Goal: Task Accomplishment & Management: Manage account settings

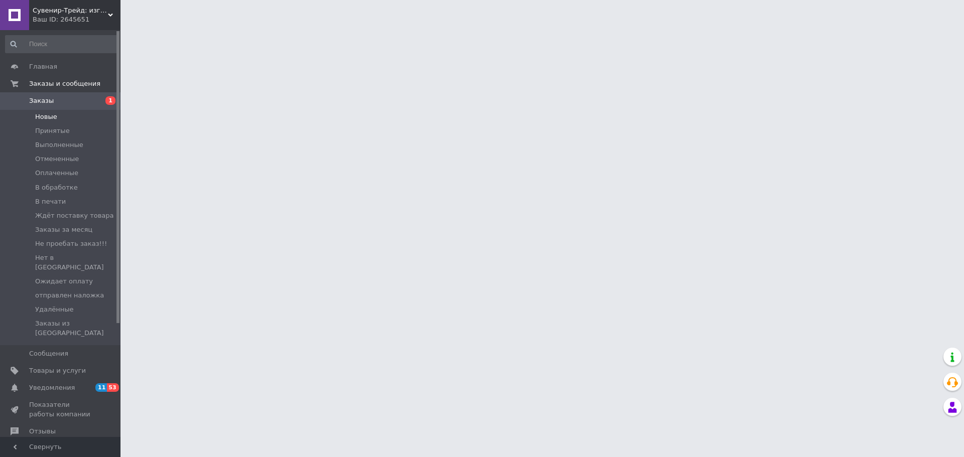
click at [57, 116] on li "Новые" at bounding box center [62, 117] width 124 height 14
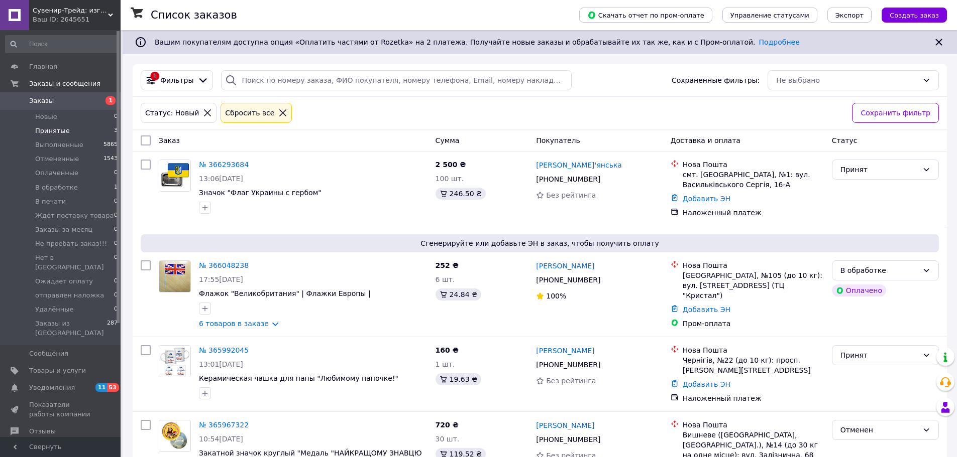
click at [64, 130] on span "Принятые" at bounding box center [52, 131] width 35 height 9
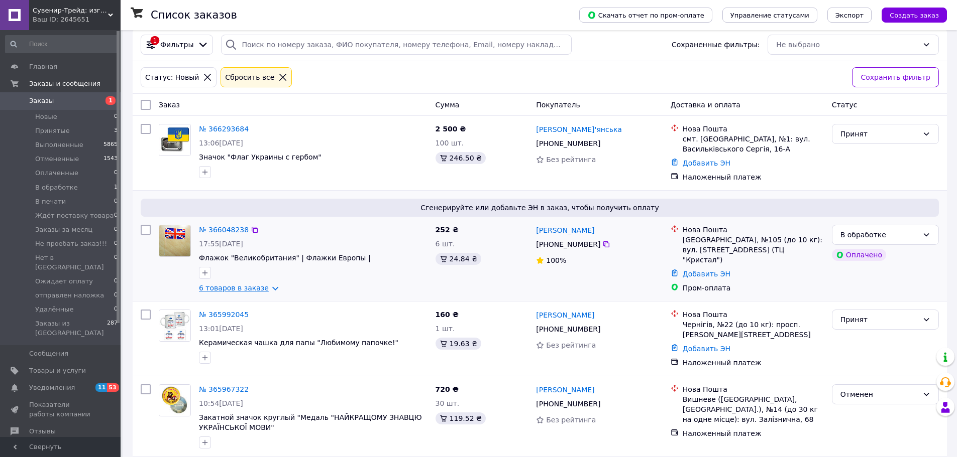
scroll to position [151, 0]
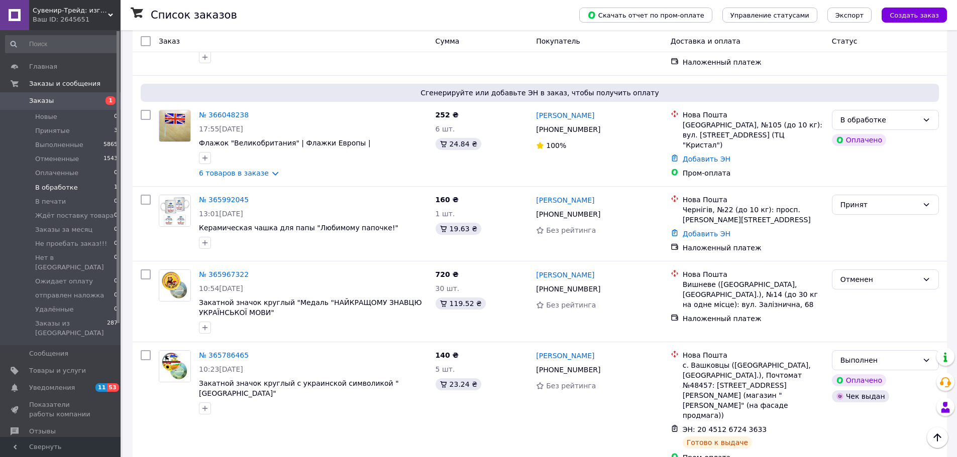
click at [82, 190] on li "В обработке 1" at bounding box center [62, 188] width 124 height 14
click at [57, 188] on span "В обработке" at bounding box center [56, 187] width 43 height 9
click at [56, 200] on span "В печати" at bounding box center [50, 201] width 31 height 9
click at [46, 188] on span "В обработке" at bounding box center [56, 187] width 43 height 9
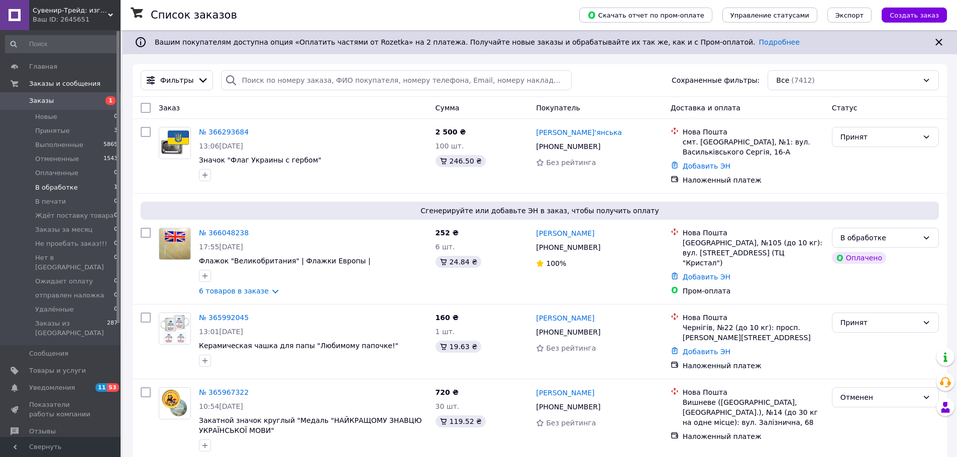
click at [64, 189] on span "В обработке" at bounding box center [56, 187] width 43 height 9
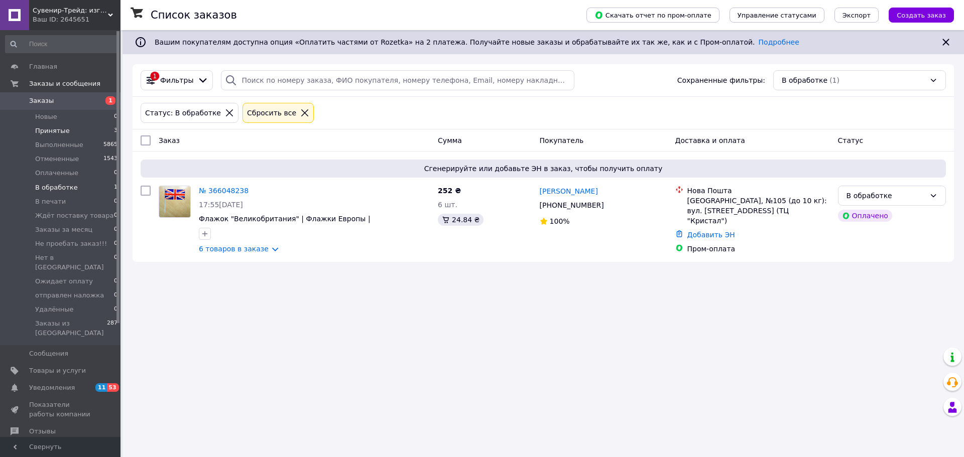
click at [69, 130] on li "Принятые 3" at bounding box center [62, 131] width 124 height 14
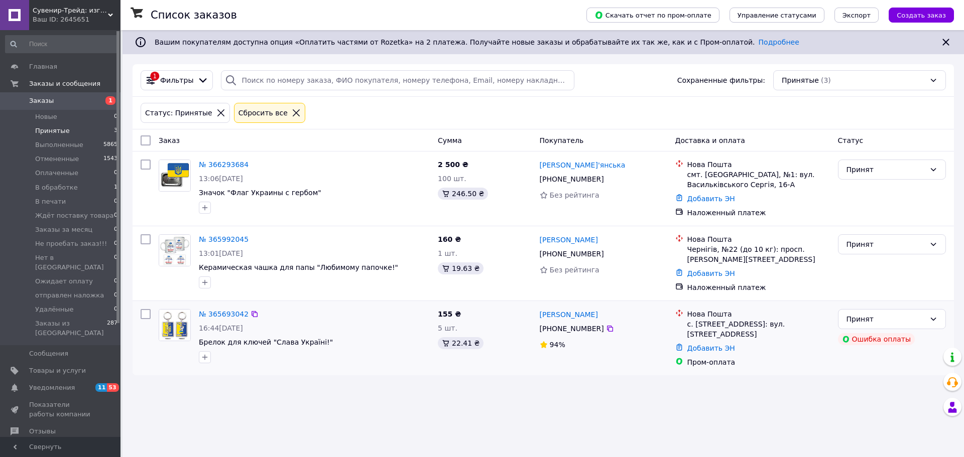
click at [207, 320] on div "№ 365693042" at bounding box center [224, 314] width 52 height 12
click at [211, 310] on link "№ 365693042" at bounding box center [224, 314] width 50 height 8
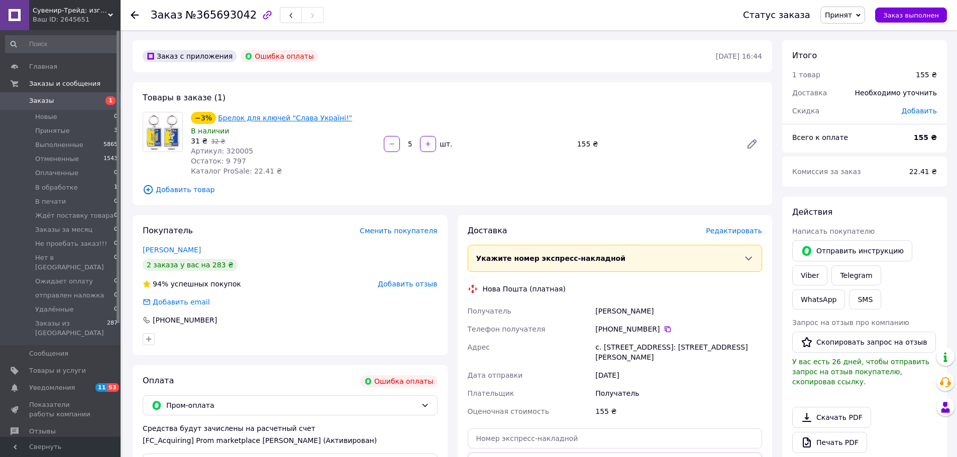
click at [273, 117] on link "Брелок для ключей "Слава Україні!"" at bounding box center [285, 118] width 134 height 8
click at [80, 130] on li "Принятые 3" at bounding box center [62, 131] width 124 height 14
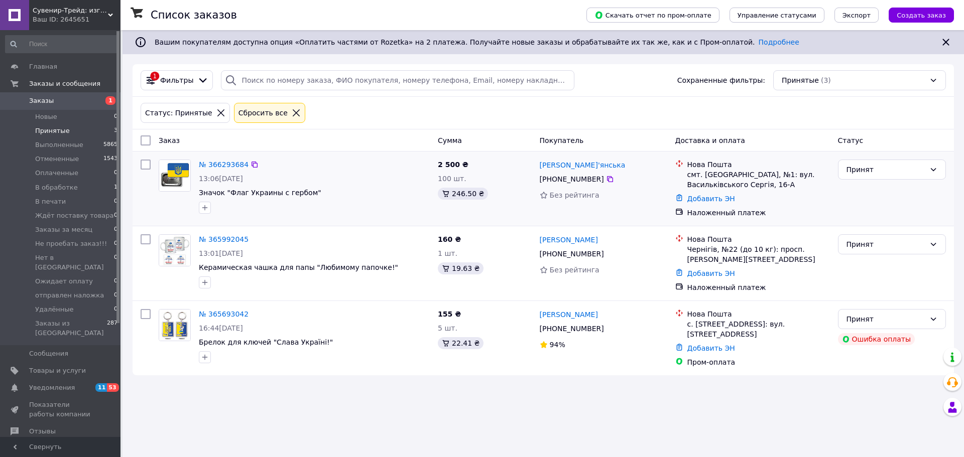
click at [137, 201] on div at bounding box center [146, 189] width 18 height 66
click at [220, 164] on link "№ 366293684" at bounding box center [224, 165] width 50 height 8
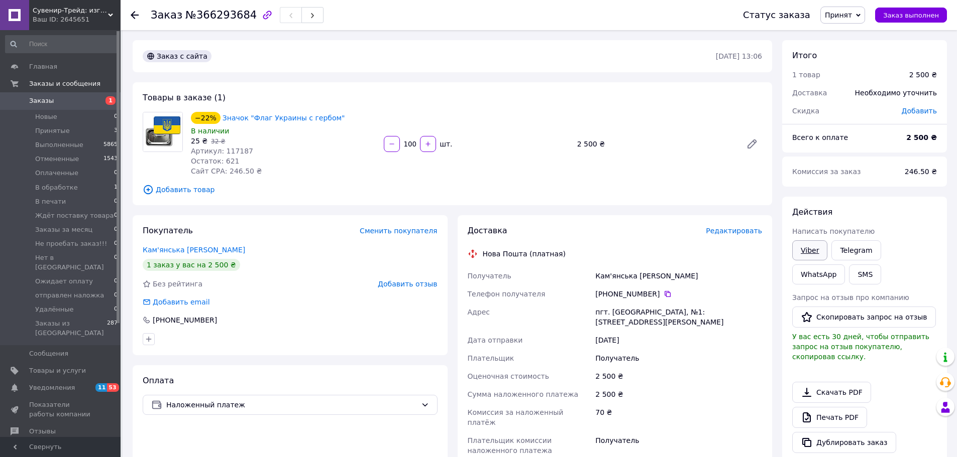
click at [811, 253] on link "Viber" at bounding box center [809, 251] width 35 height 20
click at [201, 335] on div at bounding box center [290, 339] width 299 height 16
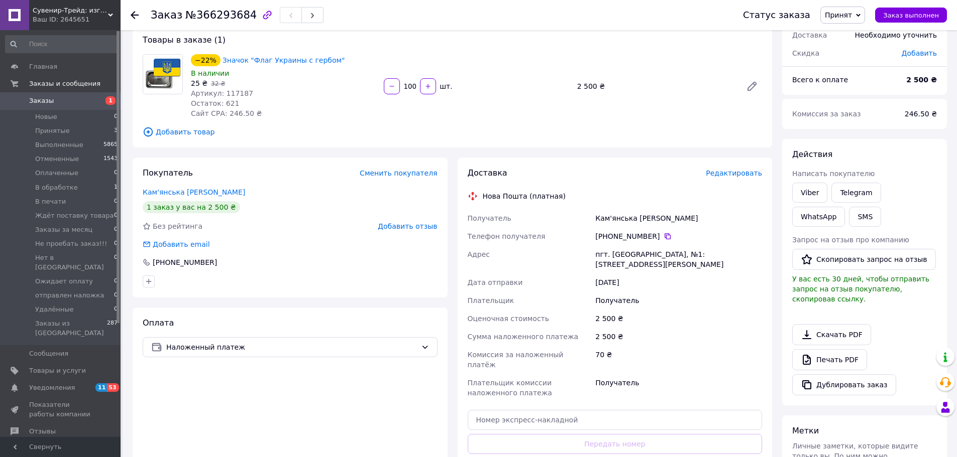
scroll to position [151, 0]
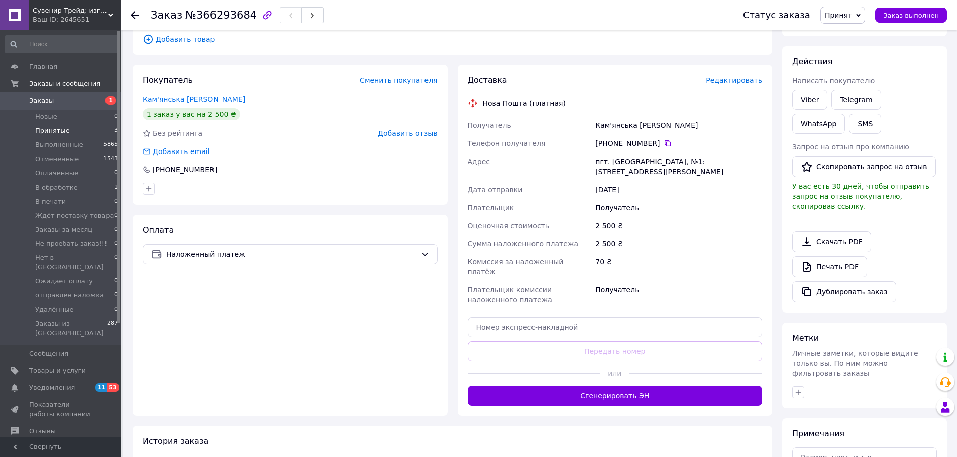
click at [98, 127] on li "Принятые 3" at bounding box center [62, 131] width 124 height 14
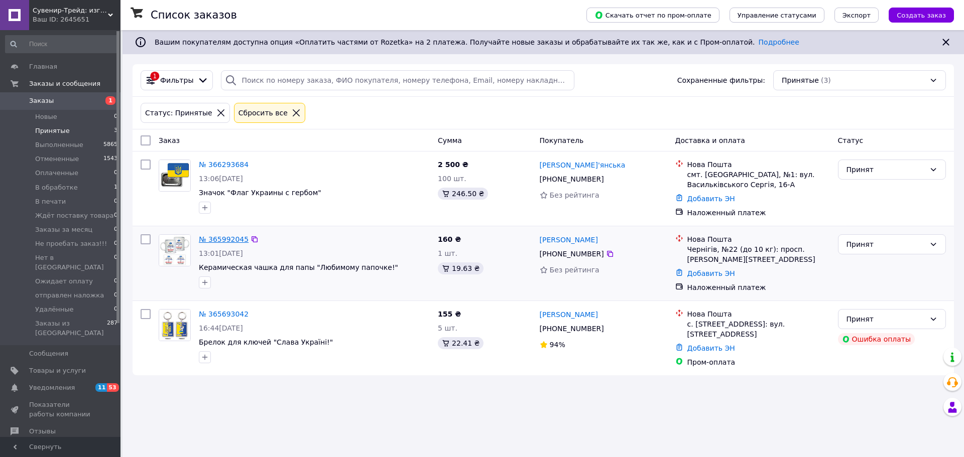
click at [226, 240] on link "№ 365992045" at bounding box center [224, 240] width 50 height 8
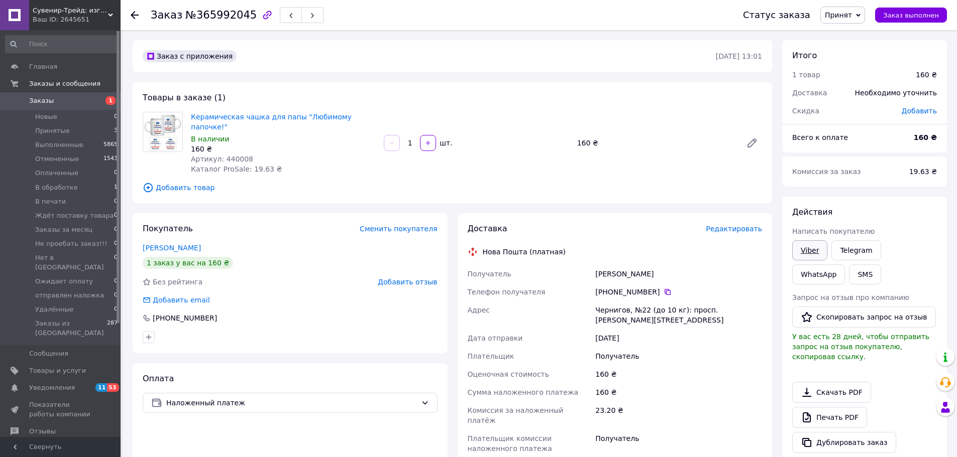
click at [807, 250] on link "Viber" at bounding box center [809, 251] width 35 height 20
click at [904, 203] on div "Действия Написать покупателю Viber Telegram WhatsApp SMS Запрос на отзыв про ко…" at bounding box center [864, 330] width 165 height 267
click at [847, 13] on span "Принят" at bounding box center [838, 15] width 27 height 8
click at [860, 55] on li "Отменен" at bounding box center [870, 50] width 99 height 15
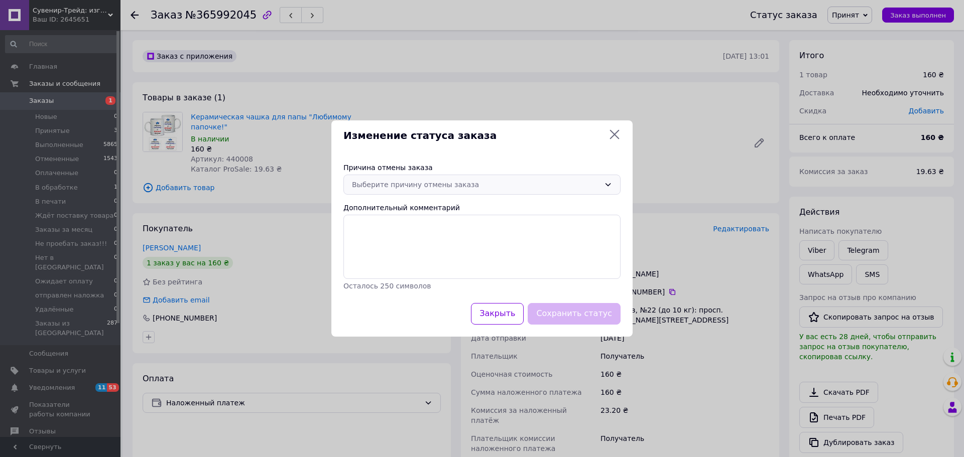
click at [431, 184] on div "Выберите причину отмены заказа" at bounding box center [476, 184] width 248 height 11
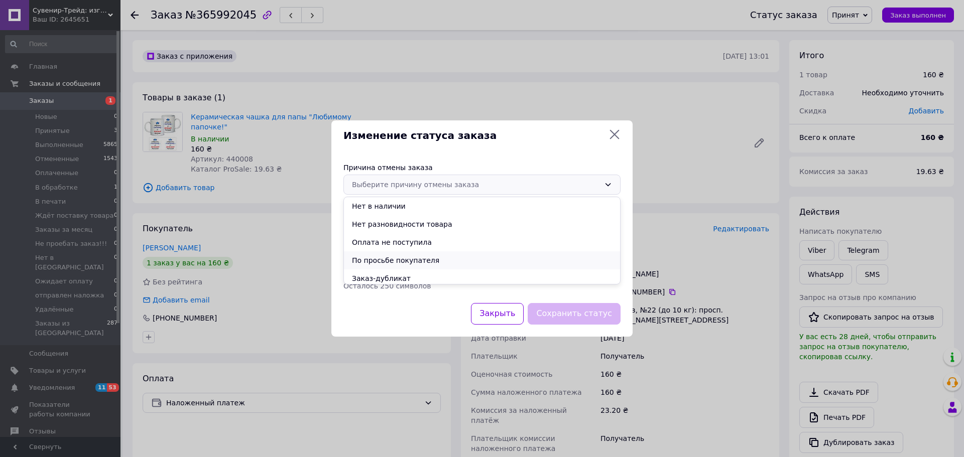
click at [415, 256] on li "По просьбе покупателя" at bounding box center [482, 261] width 276 height 18
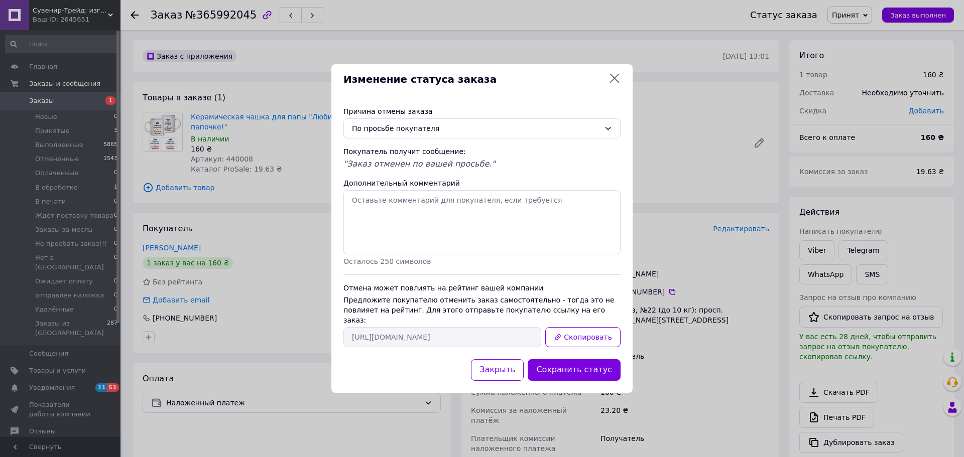
drag, startPoint x: 573, startPoint y: 366, endPoint x: 558, endPoint y: 364, distance: 15.7
click at [574, 366] on button "Сохранить статус" at bounding box center [574, 371] width 93 height 22
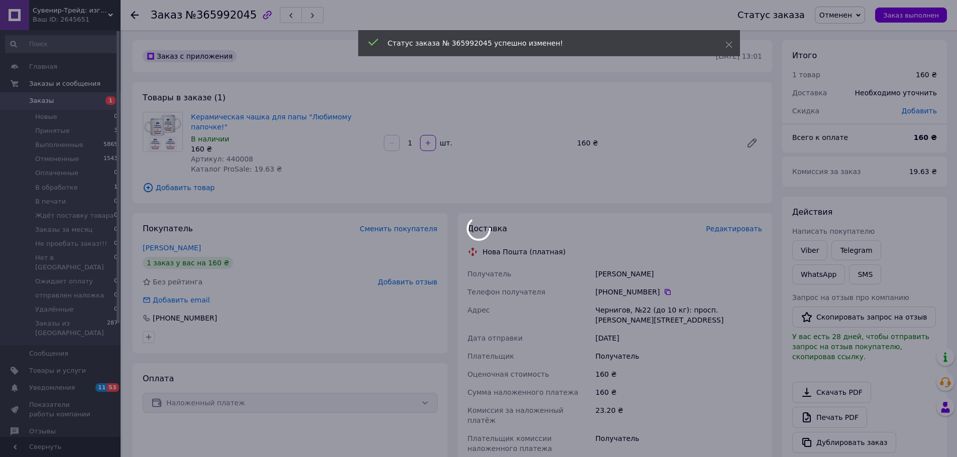
click at [77, 130] on div at bounding box center [478, 228] width 957 height 457
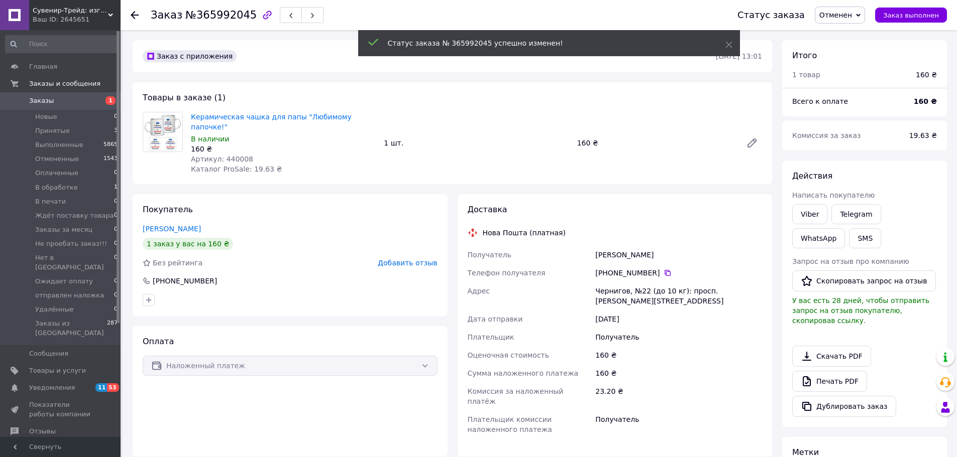
click at [77, 130] on li "Принятые 3" at bounding box center [62, 131] width 124 height 14
